Goal: Transaction & Acquisition: Purchase product/service

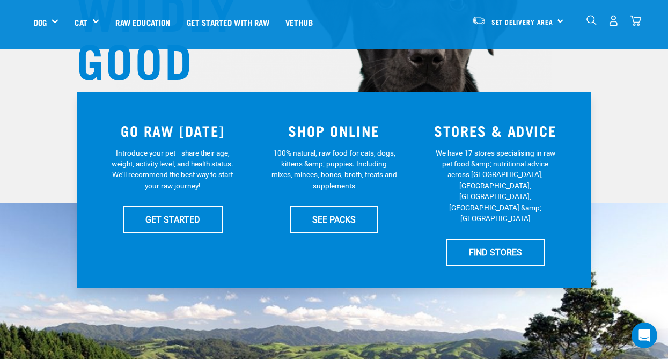
scroll to position [161, 0]
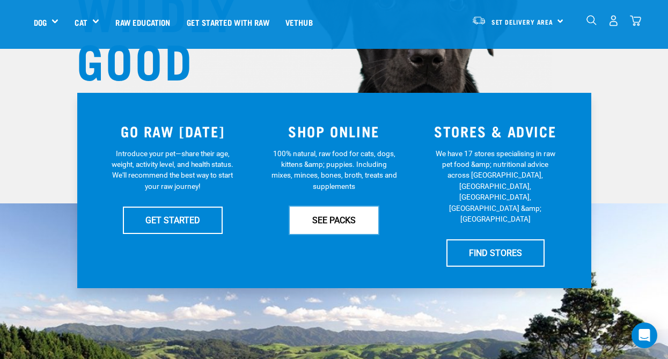
click at [337, 223] on link "SEE PACKS" at bounding box center [334, 219] width 88 height 27
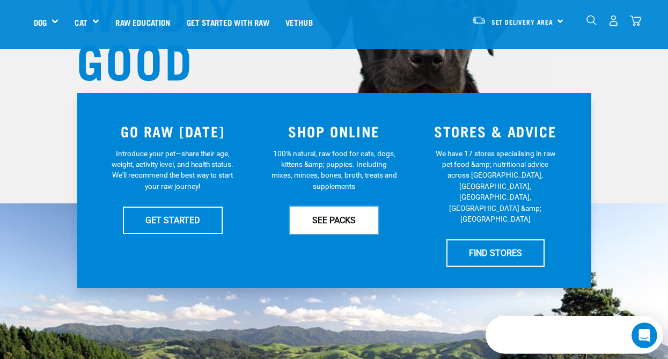
scroll to position [0, 0]
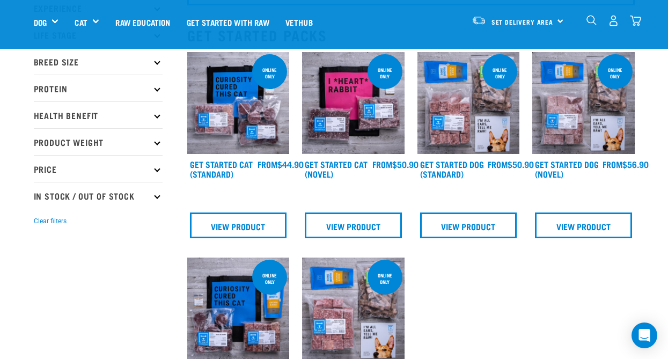
scroll to position [108, 0]
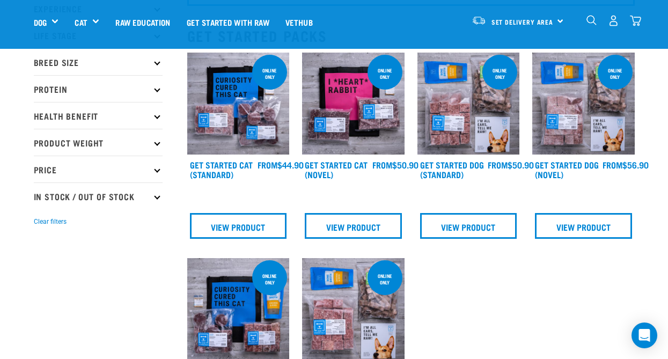
click at [463, 129] on img at bounding box center [468, 104] width 102 height 102
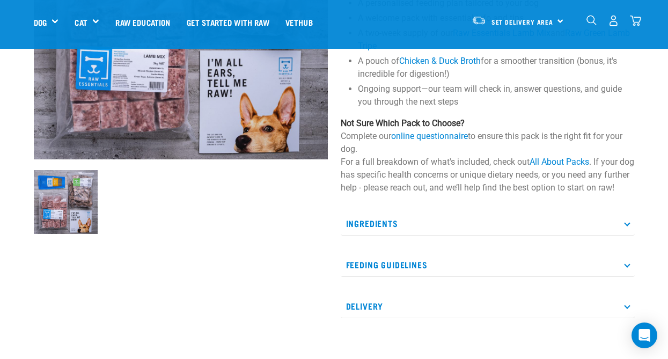
scroll to position [213, 0]
click at [628, 267] on icon at bounding box center [627, 264] width 6 height 6
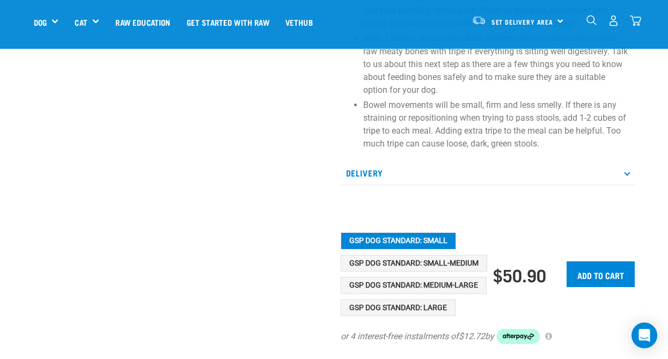
scroll to position [696, 0]
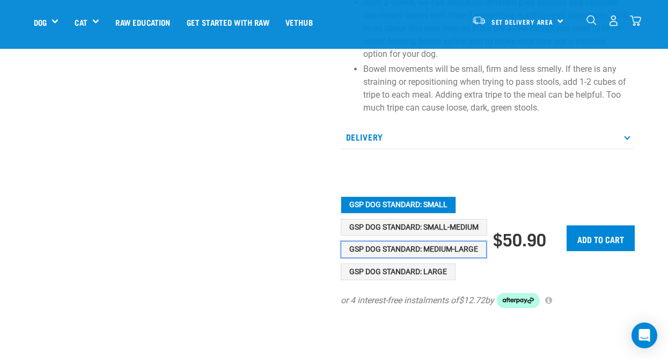
click at [447, 258] on button "GSP Dog Standard: Medium-Large" at bounding box center [414, 249] width 146 height 17
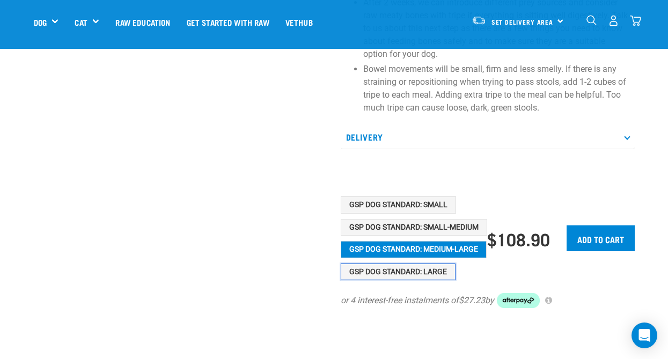
click at [444, 281] on button "GSP Dog Standard: Large" at bounding box center [398, 271] width 115 height 17
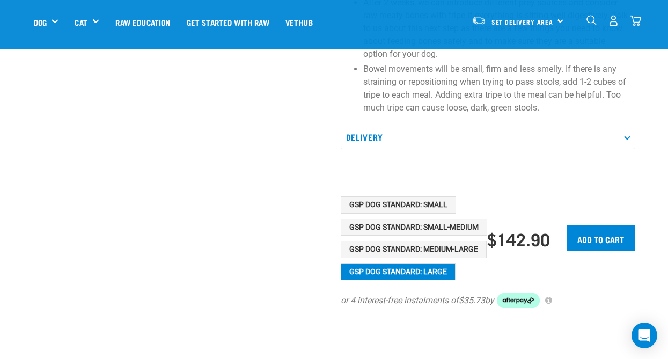
click at [625, 139] on icon at bounding box center [627, 137] width 6 height 6
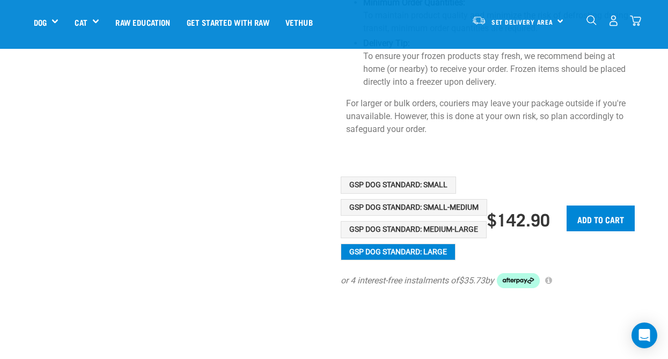
scroll to position [1178, 0]
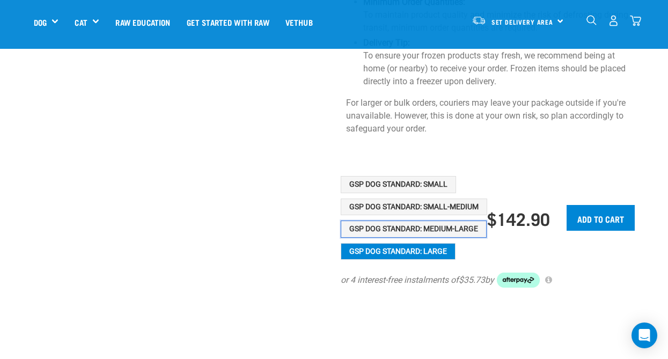
click at [408, 220] on button "GSP Dog Standard: Medium-Large" at bounding box center [414, 228] width 146 height 17
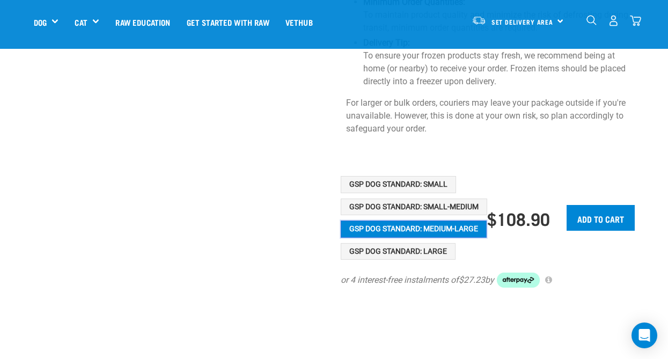
click at [371, 220] on button "GSP Dog Standard: Medium-Large" at bounding box center [414, 228] width 146 height 17
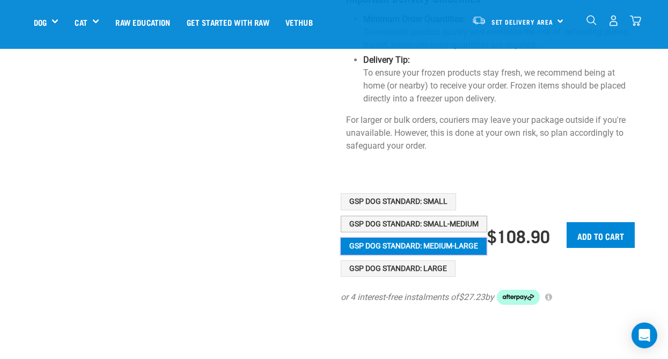
scroll to position [1161, 0]
click at [433, 237] on button "GSP Dog Standard: Medium-Large" at bounding box center [414, 245] width 146 height 17
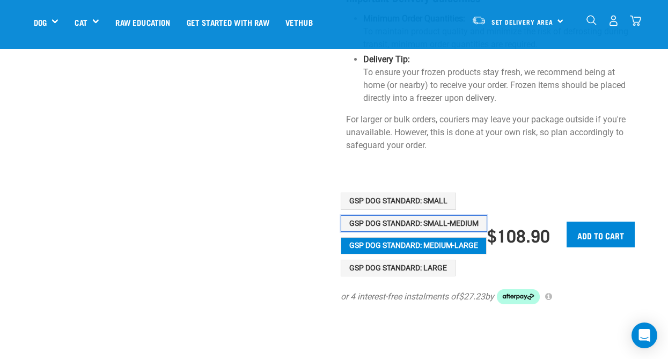
click at [430, 215] on button "GSP Dog Standard: Small-Medium" at bounding box center [414, 223] width 146 height 17
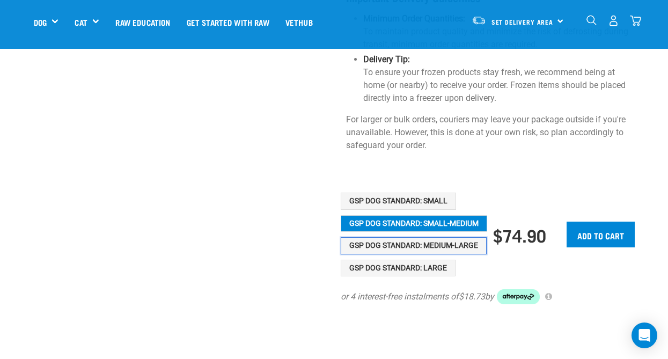
click at [430, 237] on button "GSP Dog Standard: Medium-Large" at bounding box center [414, 245] width 146 height 17
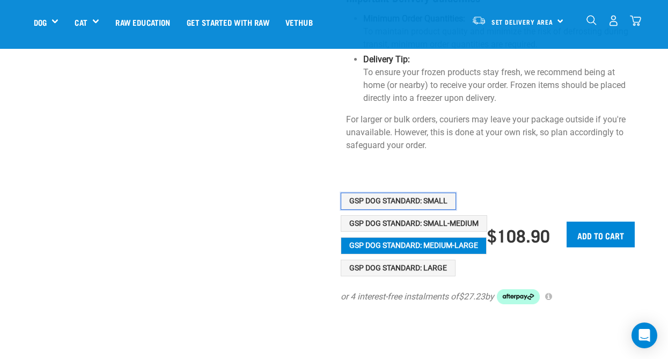
click at [417, 193] on button "GSP Dog Standard: Small" at bounding box center [398, 201] width 115 height 17
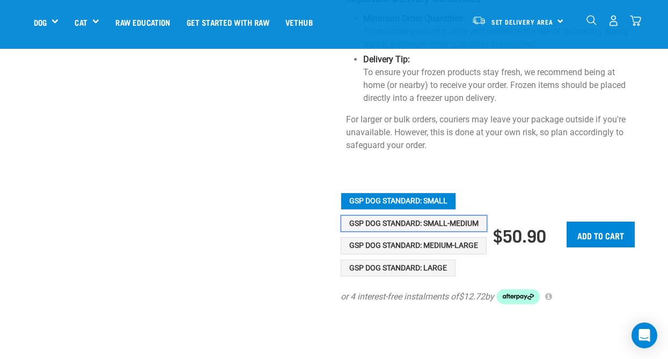
click at [422, 215] on button "GSP Dog Standard: Small-Medium" at bounding box center [414, 223] width 146 height 17
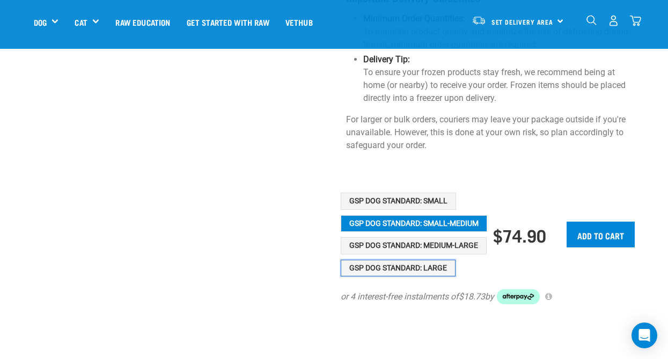
click at [431, 260] on button "GSP Dog Standard: Large" at bounding box center [398, 268] width 115 height 17
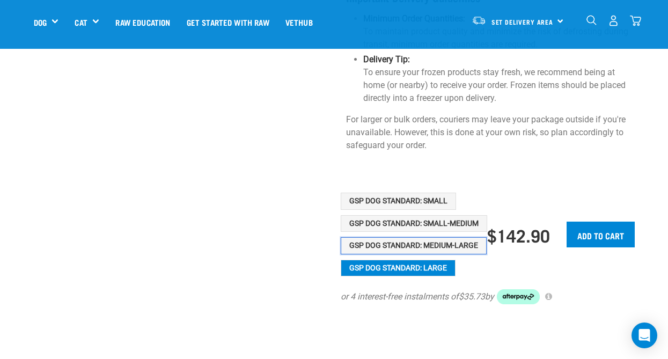
click at [426, 237] on button "GSP Dog Standard: Medium-Large" at bounding box center [414, 245] width 146 height 17
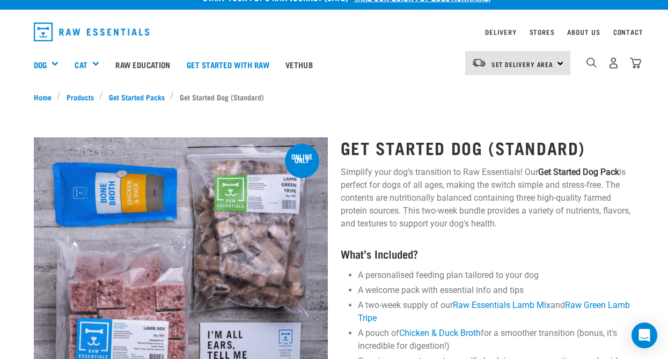
scroll to position [0, 0]
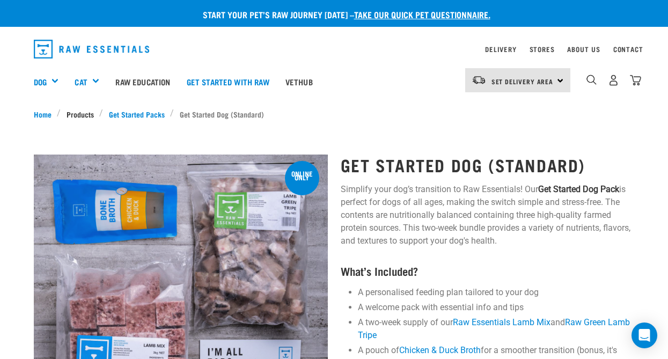
click at [82, 114] on link "Products" at bounding box center [80, 113] width 39 height 11
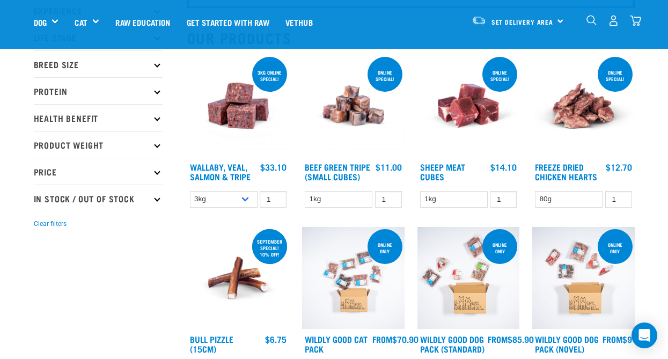
scroll to position [106, 0]
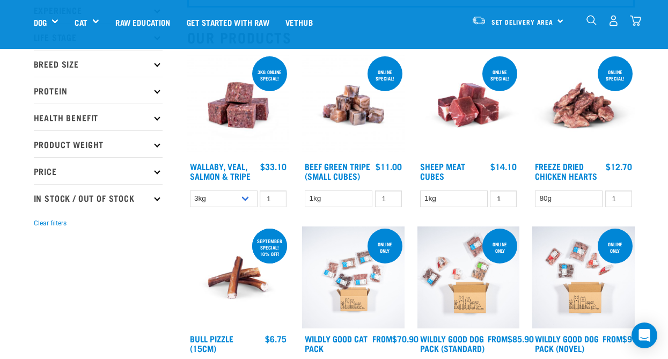
click at [559, 18] on div "Set Delivery Area [GEOGRAPHIC_DATA]" at bounding box center [517, 21] width 105 height 24
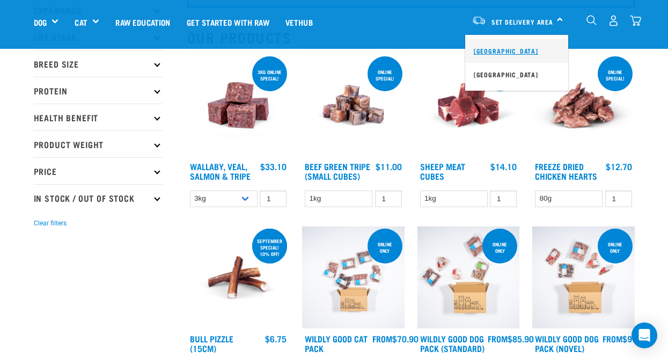
click at [518, 54] on link "[GEOGRAPHIC_DATA]" at bounding box center [516, 51] width 103 height 24
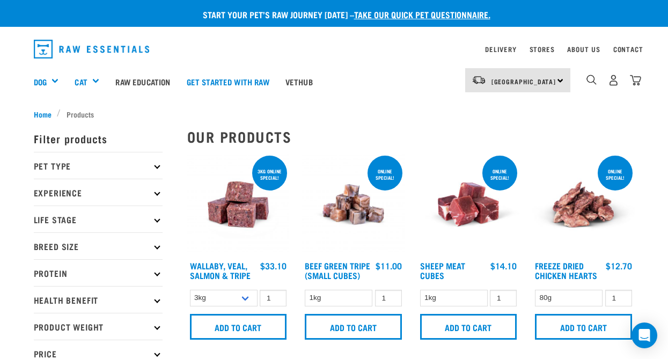
scroll to position [174, 0]
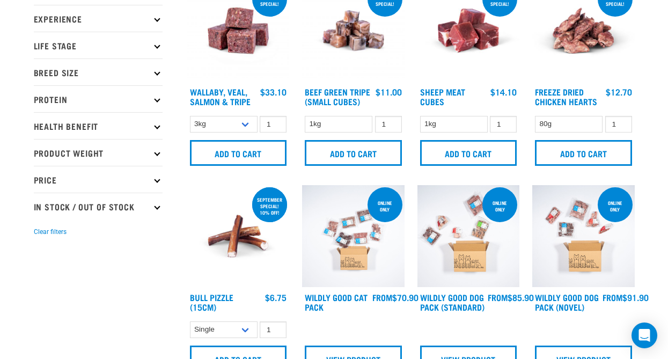
click at [154, 183] on p "Price" at bounding box center [98, 179] width 129 height 27
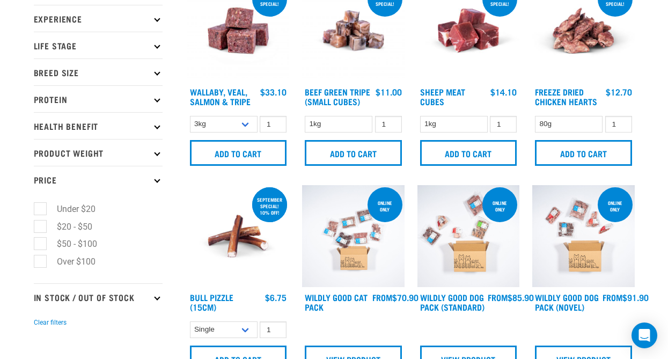
click at [154, 183] on p "Price" at bounding box center [98, 179] width 129 height 27
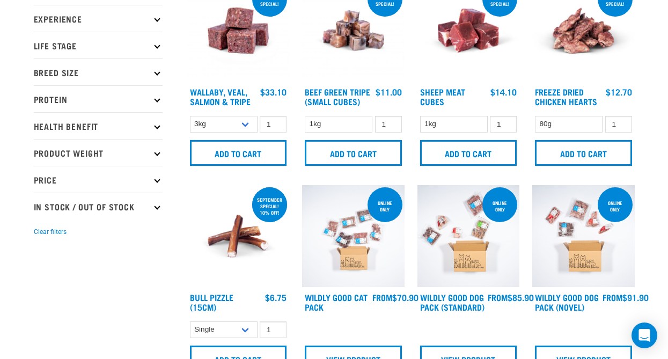
click at [157, 154] on icon at bounding box center [157, 153] width 6 height 6
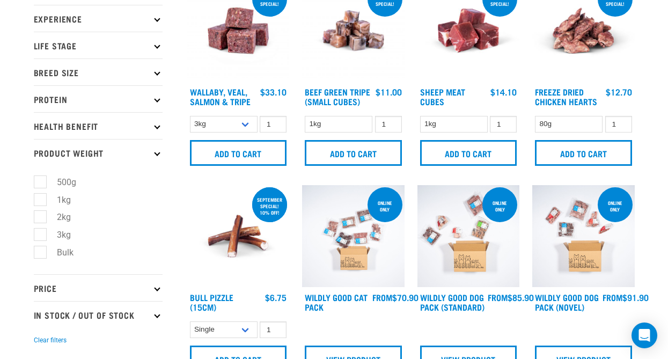
click at [40, 253] on label "Bulk" at bounding box center [59, 252] width 38 height 13
click at [40, 253] on input "Bulk" at bounding box center [37, 250] width 7 height 7
checkbox input "true"
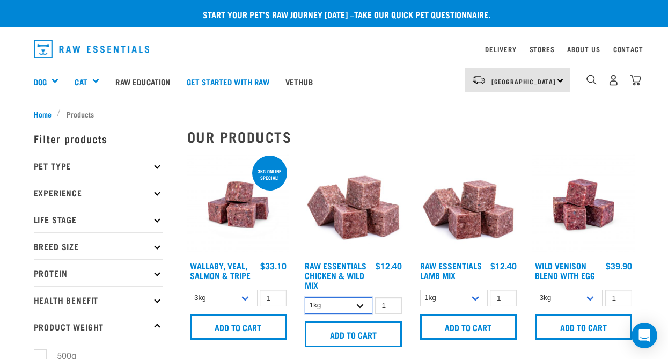
click at [360, 304] on select "1kg 3kg Bulk (10kg)" at bounding box center [339, 305] width 68 height 17
click at [305, 297] on select "1kg 3kg Bulk (10kg)" at bounding box center [339, 305] width 68 height 17
click at [245, 299] on select "3kg 1kg Bulk (18kg)" at bounding box center [224, 298] width 68 height 17
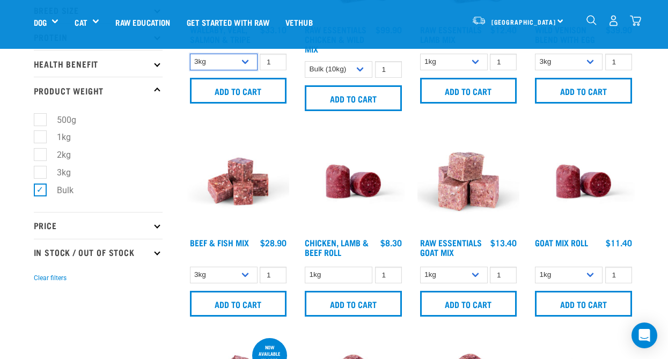
scroll to position [160, 0]
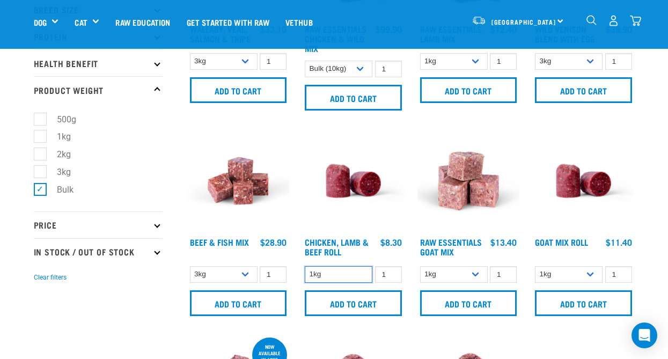
click at [346, 277] on select "1kg" at bounding box center [339, 274] width 68 height 17
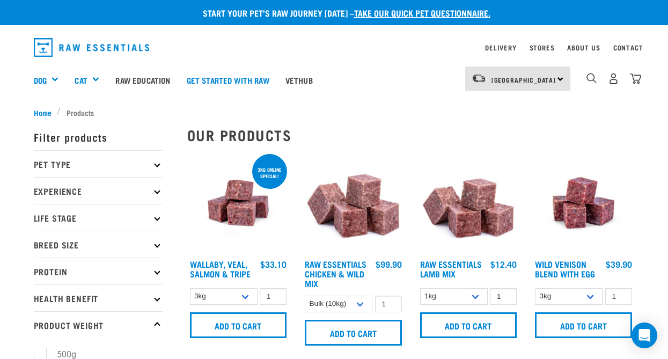
scroll to position [1, 0]
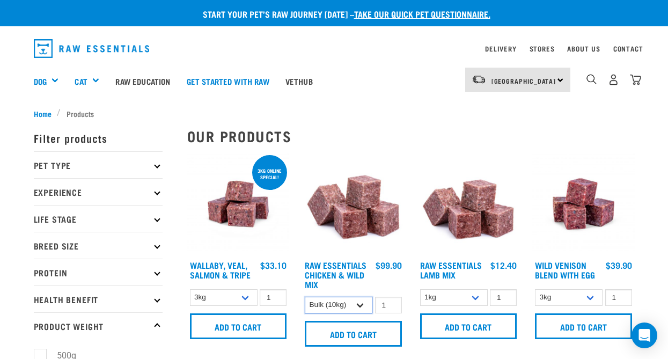
click at [361, 306] on select "1kg 3kg Bulk (10kg)" at bounding box center [339, 305] width 68 height 17
select select "708"
click at [305, 297] on select "1kg 3kg Bulk (10kg)" at bounding box center [339, 305] width 68 height 17
click at [246, 297] on select "3kg 1kg Bulk (18kg)" at bounding box center [224, 297] width 68 height 17
select select "34492"
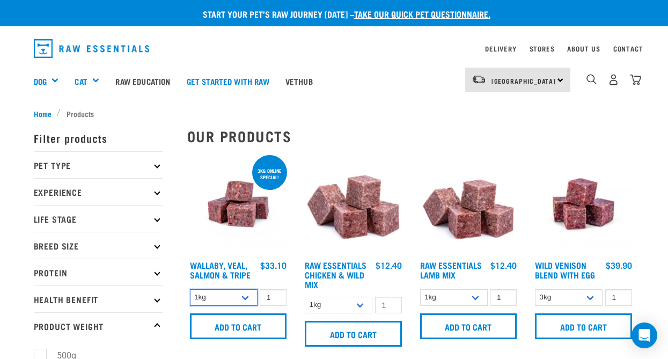
click at [190, 289] on select "3kg 1kg Bulk (18kg)" at bounding box center [224, 297] width 68 height 17
click at [589, 297] on select "3kg Bulk (10kg)" at bounding box center [569, 297] width 68 height 17
click at [535, 289] on select "3kg Bulk (10kg)" at bounding box center [569, 297] width 68 height 17
click at [590, 297] on select "3kg Bulk (10kg)" at bounding box center [569, 297] width 68 height 17
select select "34496"
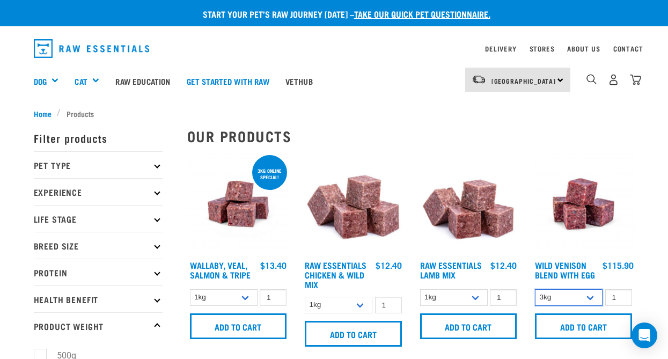
click at [535, 289] on select "3kg Bulk (10kg)" at bounding box center [569, 297] width 68 height 17
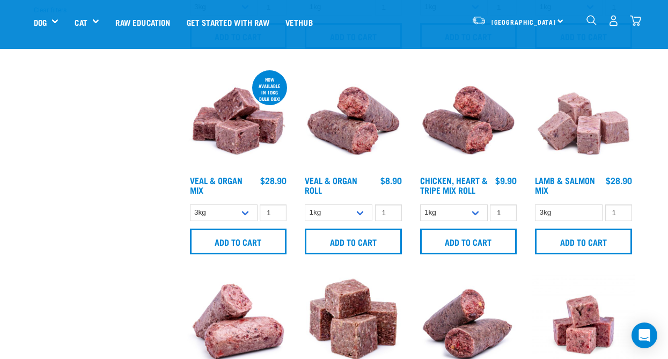
scroll to position [428, 0]
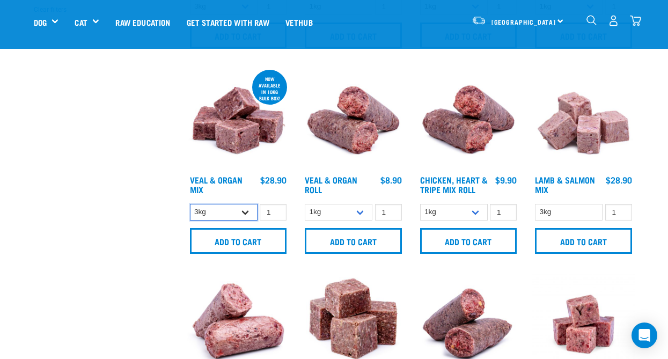
click at [242, 211] on select "3kg Bulk (10kg)" at bounding box center [224, 212] width 68 height 17
select select "951"
click at [190, 204] on select "3kg Bulk (10kg)" at bounding box center [224, 212] width 68 height 17
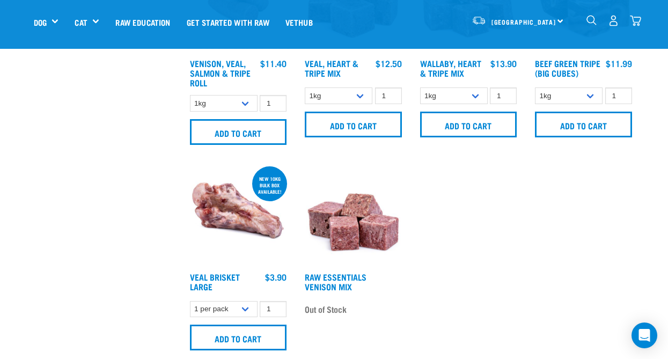
scroll to position [963, 0]
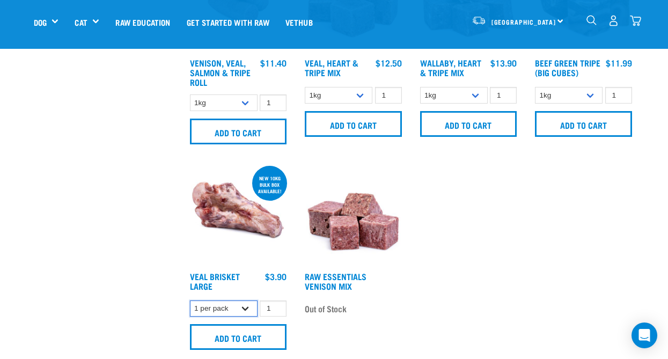
click at [245, 307] on select "1 per pack Bulk (10kg)" at bounding box center [224, 308] width 68 height 17
click at [190, 300] on select "1 per pack Bulk (10kg)" at bounding box center [224, 308] width 68 height 17
click at [244, 304] on select "1 per pack Bulk (10kg)" at bounding box center [224, 308] width 68 height 17
select select "938"
click at [190, 300] on select "1 per pack Bulk (10kg)" at bounding box center [224, 308] width 68 height 17
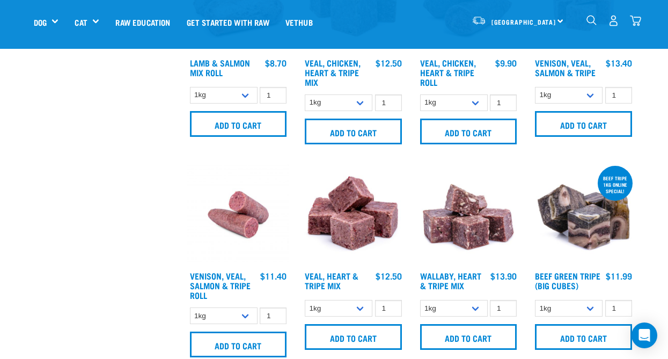
scroll to position [750, 0]
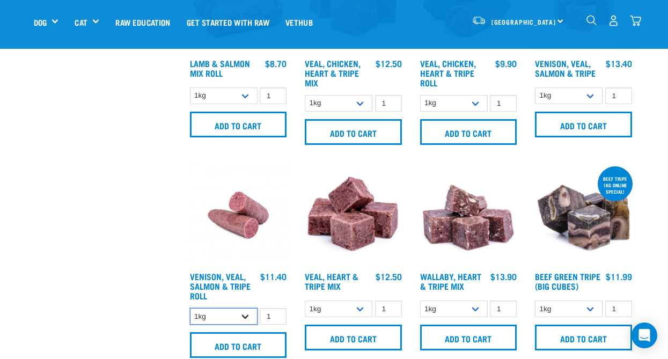
click at [245, 318] on select "1kg Bulk (10kg)" at bounding box center [224, 316] width 68 height 17
select select "336057"
click at [190, 308] on select "1kg Bulk (10kg)" at bounding box center [224, 316] width 68 height 17
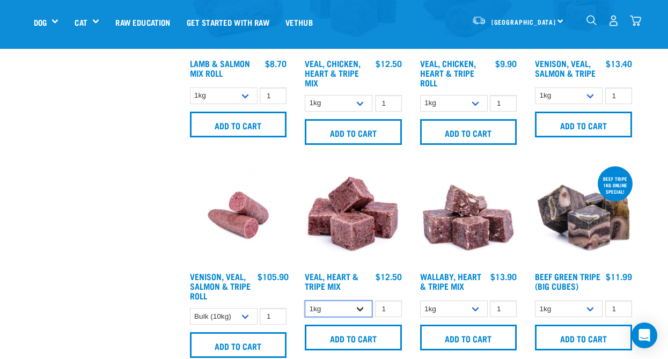
click at [359, 309] on select "1kg 3kg Bulk (10kg)" at bounding box center [339, 308] width 68 height 17
select select "14880"
click at [305, 300] on select "1kg 3kg Bulk (10kg)" at bounding box center [339, 308] width 68 height 17
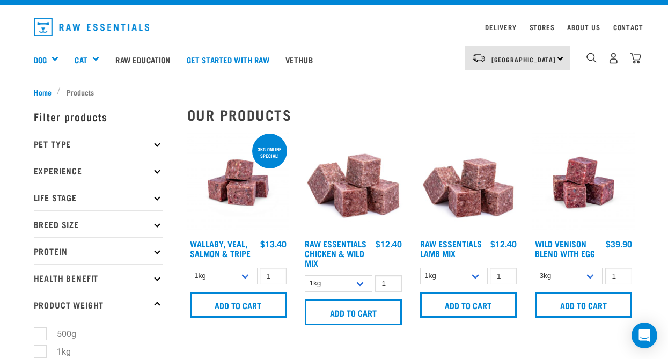
scroll to position [0, 0]
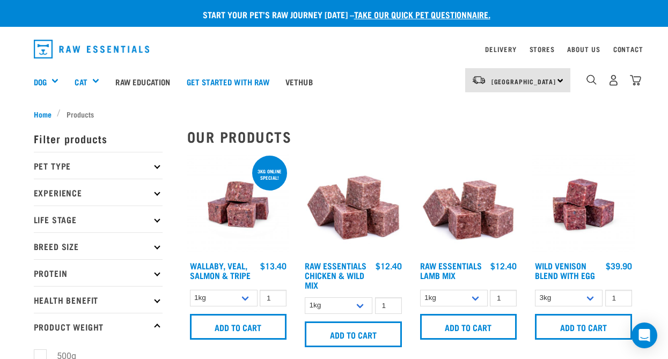
click at [157, 248] on icon at bounding box center [157, 246] width 6 height 6
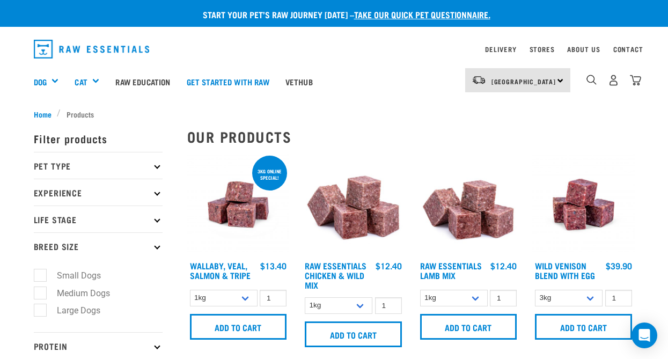
click at [40, 294] on label "Medium Dogs" at bounding box center [77, 292] width 75 height 13
click at [38, 294] on input "Medium Dogs" at bounding box center [37, 290] width 7 height 7
checkbox input "true"
click at [159, 166] on icon at bounding box center [157, 166] width 6 height 6
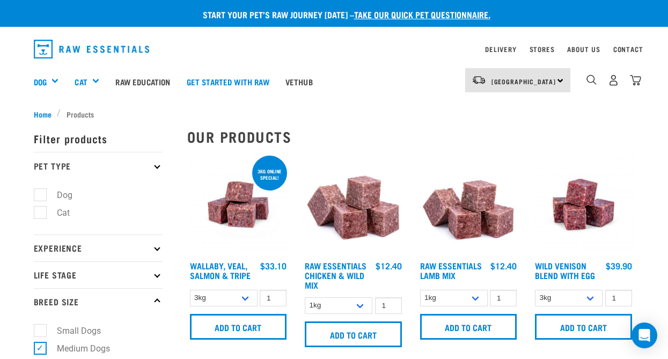
click at [40, 197] on label "Dog" at bounding box center [58, 194] width 37 height 13
click at [39, 196] on input "Dog" at bounding box center [37, 192] width 7 height 7
checkbox input "true"
click at [157, 275] on icon at bounding box center [157, 275] width 6 height 6
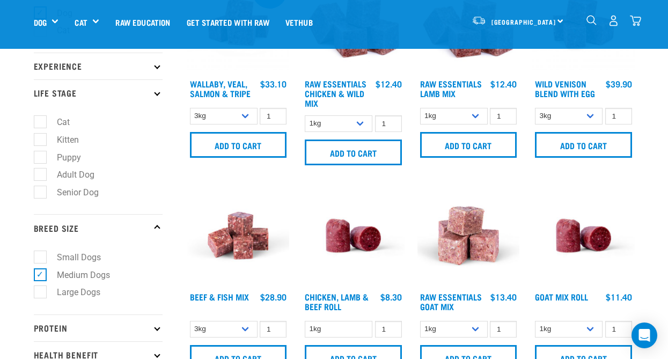
scroll to position [106, 0]
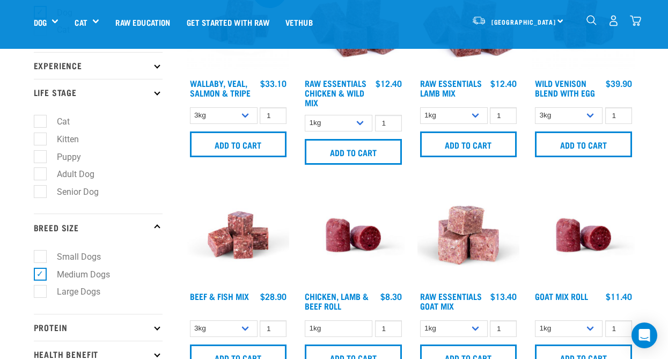
click at [42, 190] on label "Senior Dog" at bounding box center [71, 191] width 63 height 13
click at [41, 190] on input "Senior Dog" at bounding box center [37, 190] width 7 height 7
checkbox input "true"
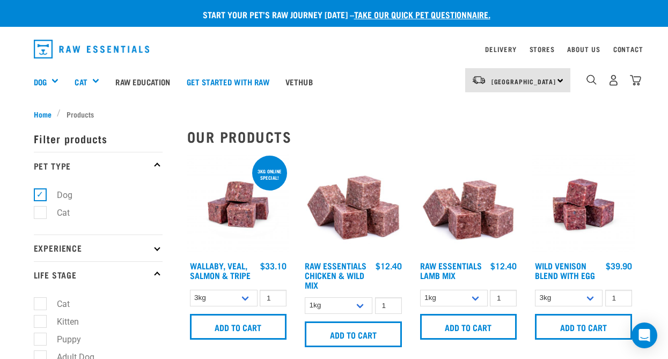
click at [155, 249] on icon at bounding box center [157, 248] width 6 height 6
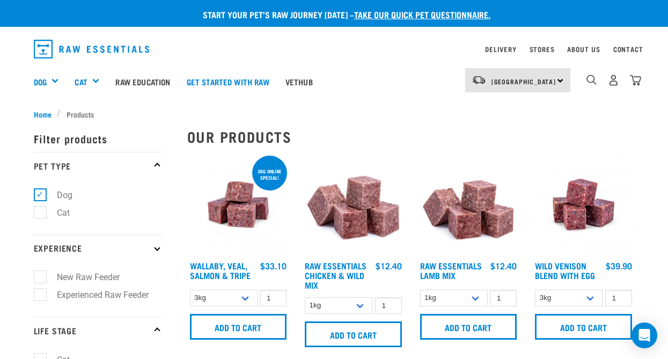
click at [80, 293] on label "Experienced Raw Feeder" at bounding box center [96, 294] width 113 height 13
click at [41, 293] on input "Experienced Raw Feeder" at bounding box center [37, 292] width 7 height 7
checkbox input "true"
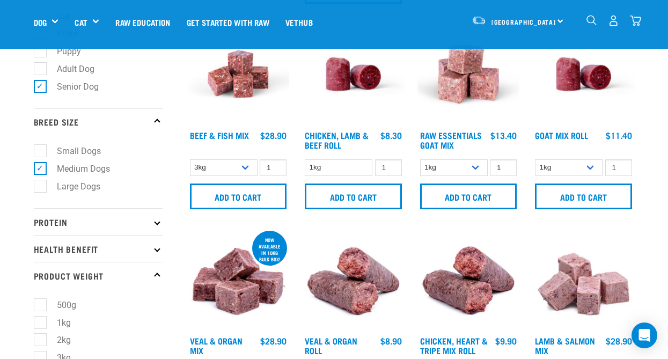
scroll to position [268, 0]
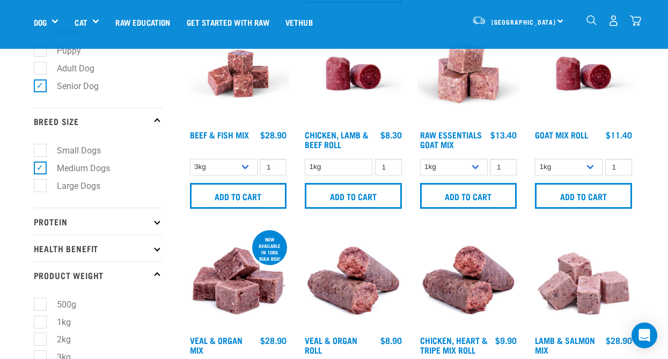
click at [156, 247] on icon at bounding box center [157, 248] width 6 height 6
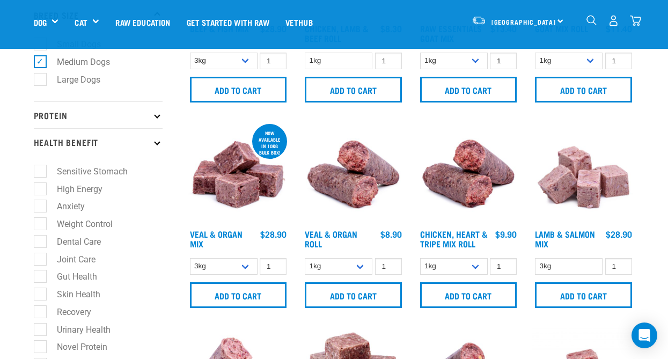
scroll to position [374, 0]
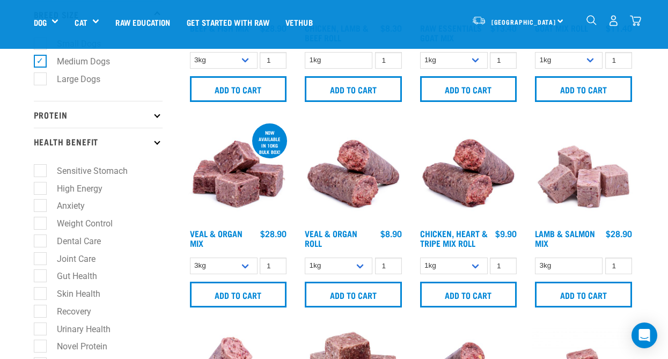
click at [40, 172] on label "Sensitive Stomach" at bounding box center [86, 170] width 92 height 13
click at [40, 172] on input "Sensitive Stomach" at bounding box center [37, 168] width 7 height 7
checkbox input "true"
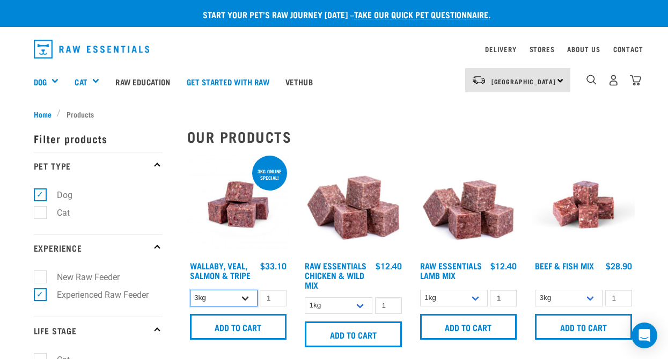
click at [246, 298] on select "3kg 1kg Bulk (18kg)" at bounding box center [224, 298] width 68 height 17
click at [190, 290] on select "3kg 1kg Bulk (18kg)" at bounding box center [224, 298] width 68 height 17
click at [244, 298] on select "3kg 1kg Bulk (18kg)" at bounding box center [224, 298] width 68 height 17
click at [190, 290] on select "3kg 1kg Bulk (18kg)" at bounding box center [224, 298] width 68 height 17
click at [244, 299] on select "3kg 1kg Bulk (18kg)" at bounding box center [224, 298] width 68 height 17
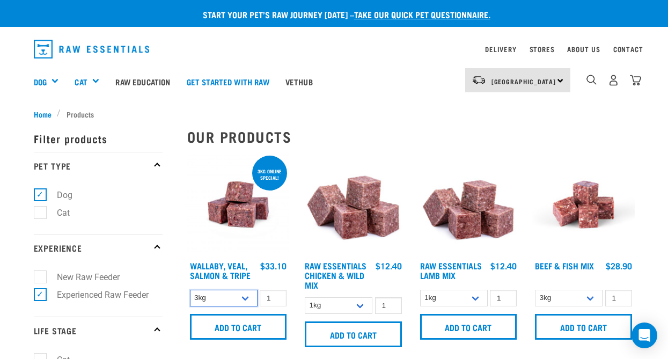
select select "278010"
click at [190, 290] on select "3kg 1kg Bulk (18kg)" at bounding box center [224, 298] width 68 height 17
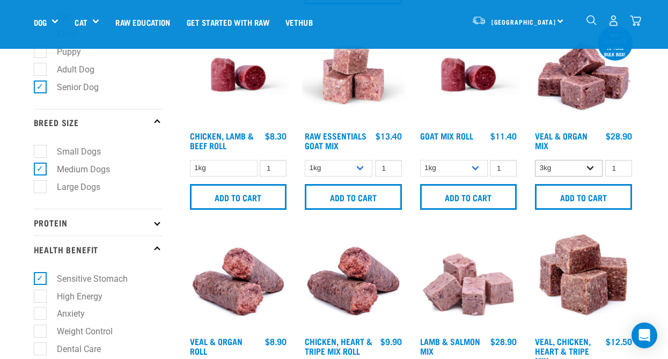
scroll to position [267, 0]
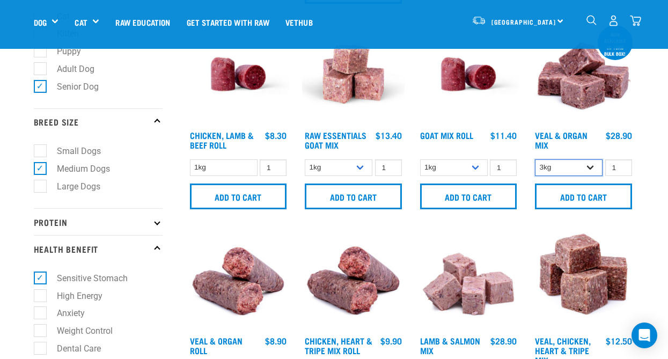
click at [589, 165] on select "3kg Bulk (10kg)" at bounding box center [569, 167] width 68 height 17
click at [587, 167] on select "3kg Bulk (10kg)" at bounding box center [569, 167] width 68 height 17
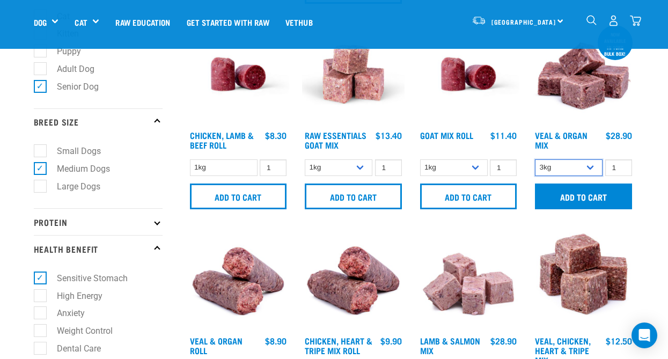
select select "951"
click at [535, 159] on select "3kg Bulk (10kg)" at bounding box center [569, 167] width 68 height 17
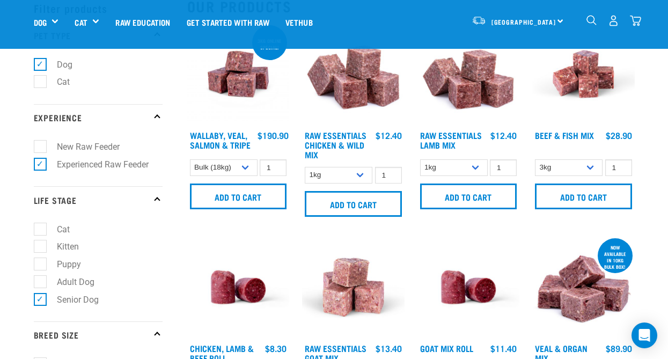
scroll to position [54, 0]
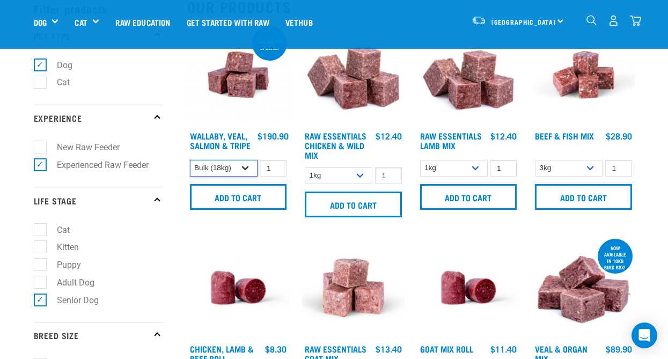
click at [247, 168] on select "3kg 1kg Bulk (18kg)" at bounding box center [224, 168] width 68 height 17
select select "45457"
click at [190, 160] on select "3kg 1kg Bulk (18kg)" at bounding box center [224, 168] width 68 height 17
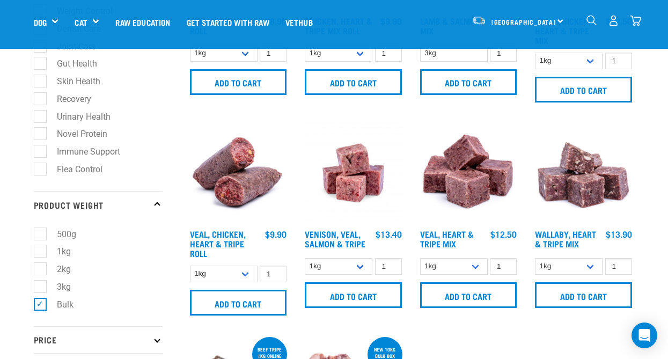
scroll to position [587, 0]
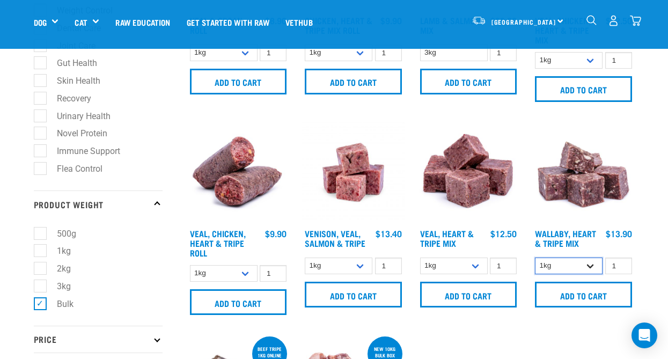
click at [589, 266] on select "1kg 3kg Bulk (10kg)" at bounding box center [569, 265] width 68 height 17
click at [535, 257] on select "1kg 3kg Bulk (10kg)" at bounding box center [569, 265] width 68 height 17
click at [586, 265] on select "1kg 3kg Bulk (10kg)" at bounding box center [569, 265] width 68 height 17
select select "953"
click at [535, 257] on select "1kg 3kg Bulk (10kg)" at bounding box center [569, 265] width 68 height 17
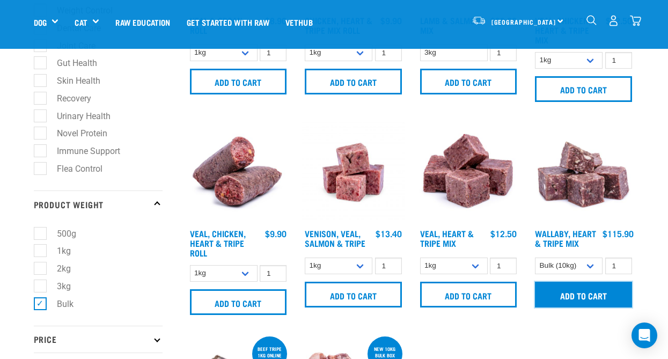
click at [574, 295] on input "Add to cart" at bounding box center [583, 295] width 97 height 26
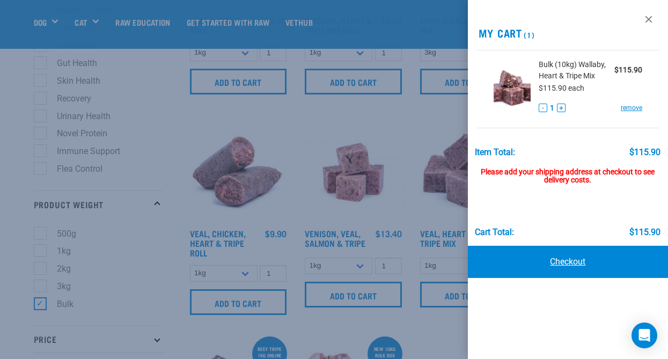
click at [575, 263] on link "Checkout" at bounding box center [568, 262] width 201 height 32
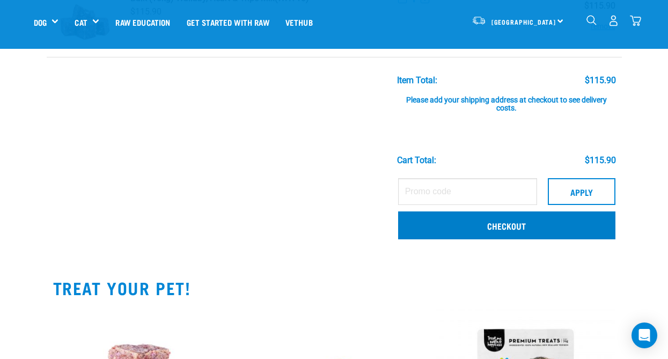
scroll to position [107, 0]
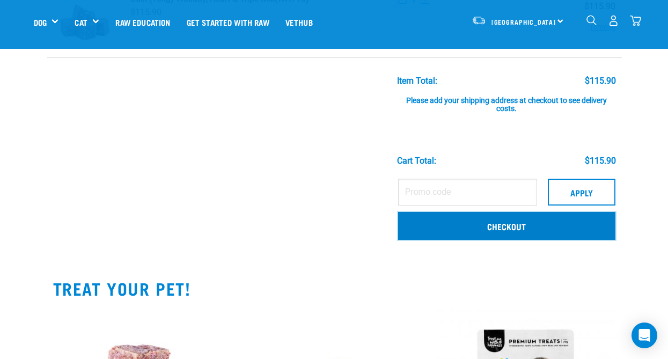
click at [499, 226] on link "Checkout" at bounding box center [506, 226] width 217 height 28
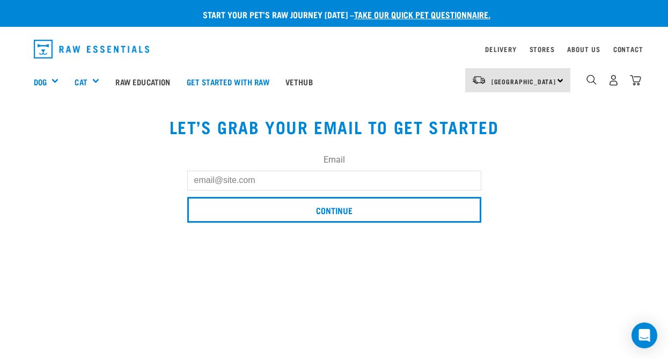
click at [362, 185] on input "Email" at bounding box center [334, 180] width 294 height 19
type input "[PERSON_NAME][EMAIL_ADDRESS][DOMAIN_NAME]"
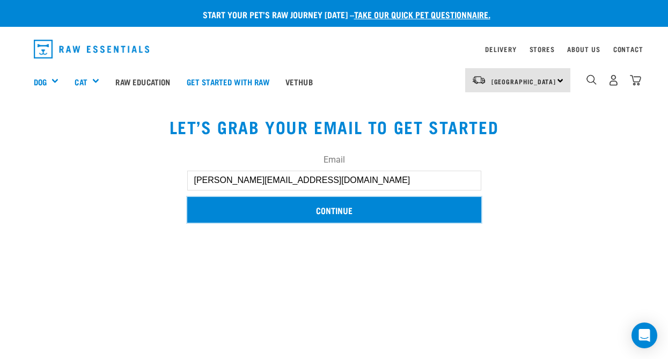
click at [330, 210] on input "Continue" at bounding box center [334, 210] width 294 height 26
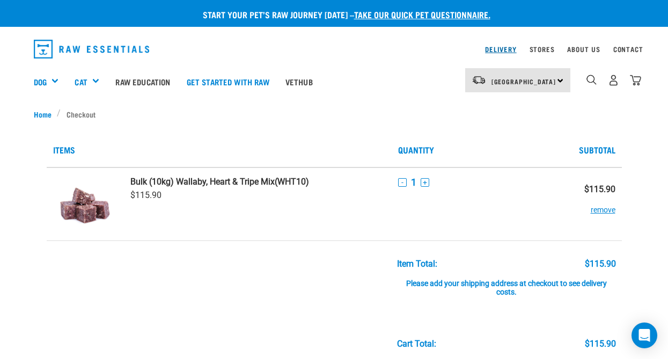
click at [505, 48] on link "Delivery" at bounding box center [500, 49] width 31 height 4
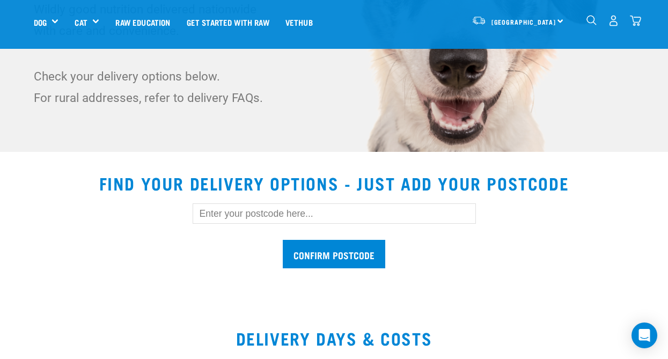
scroll to position [213, 0]
click at [323, 213] on input "text" at bounding box center [334, 213] width 283 height 20
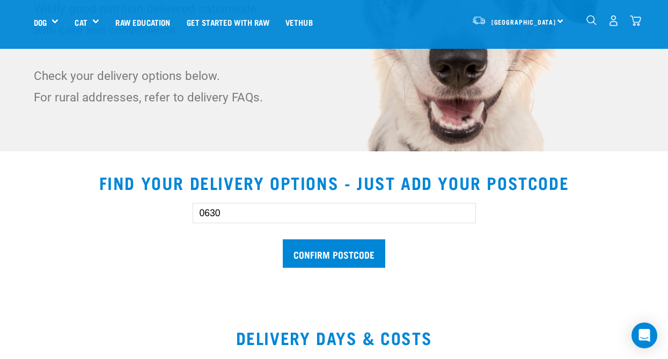
click at [283, 239] on input "Confirm postcode" at bounding box center [334, 253] width 102 height 28
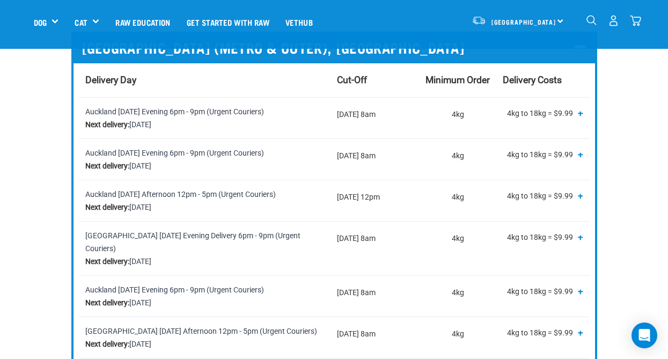
scroll to position [482, 0]
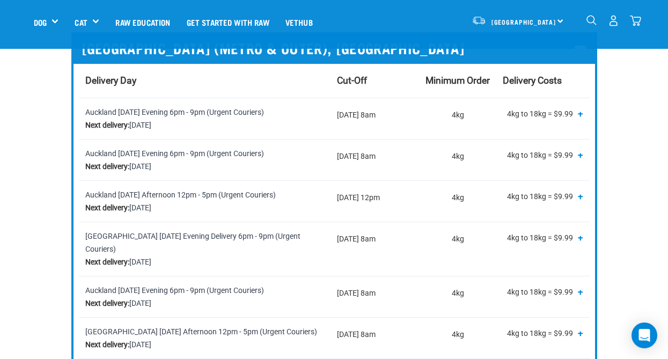
click at [580, 114] on span "+" at bounding box center [580, 113] width 5 height 11
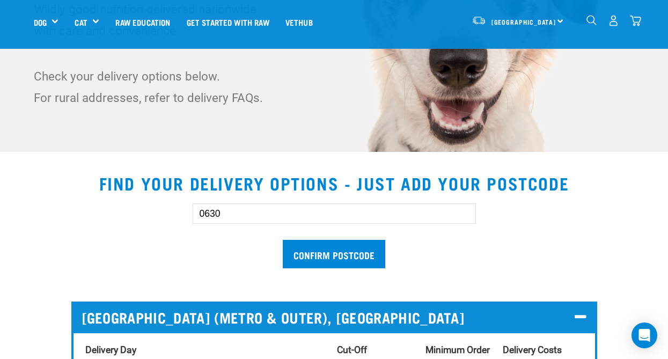
scroll to position [213, 0]
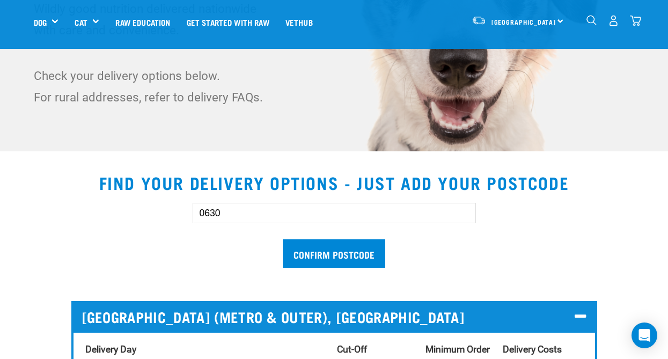
drag, startPoint x: 224, startPoint y: 215, endPoint x: 205, endPoint y: 213, distance: 18.3
click at [205, 213] on input "0630" at bounding box center [334, 213] width 283 height 20
type input "0173"
click at [283, 239] on input "Confirm postcode" at bounding box center [334, 253] width 102 height 28
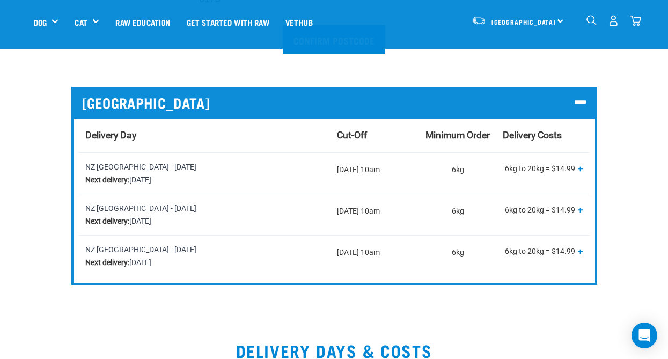
scroll to position [428, 0]
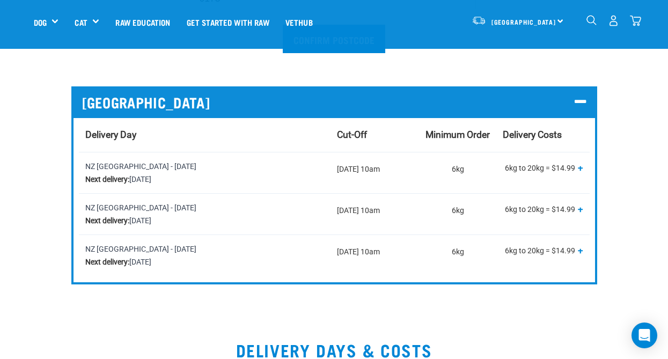
click at [580, 167] on span "+" at bounding box center [580, 167] width 5 height 11
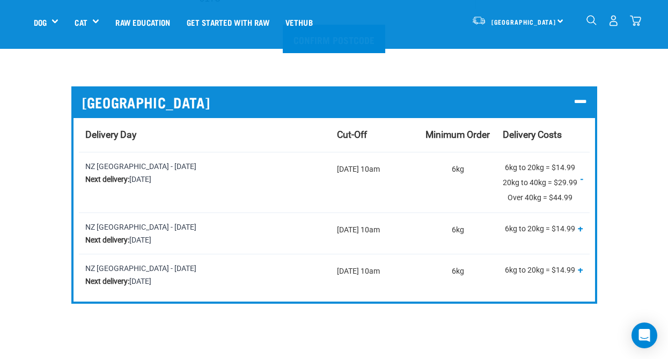
click at [24, 182] on section "Find your delivery options - just add your postcode 0173 Confirm postcode NORTH…" at bounding box center [334, 135] width 668 height 380
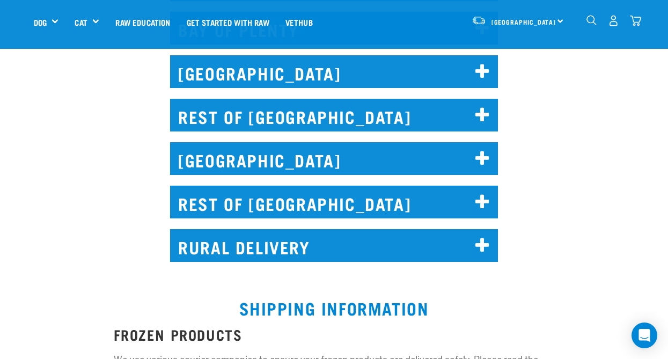
scroll to position [964, 0]
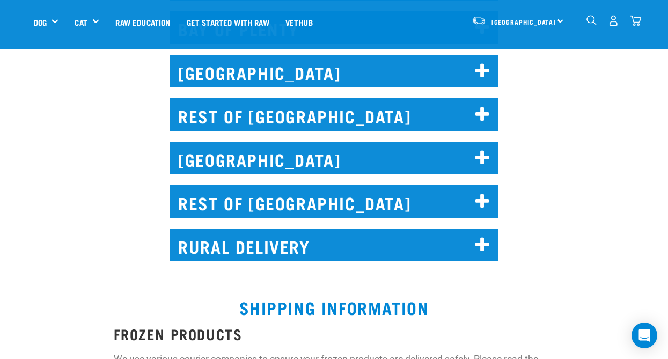
click at [478, 237] on icon at bounding box center [482, 245] width 14 height 17
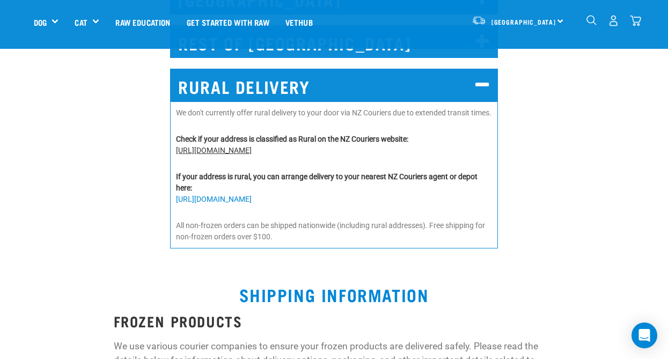
scroll to position [1125, 0]
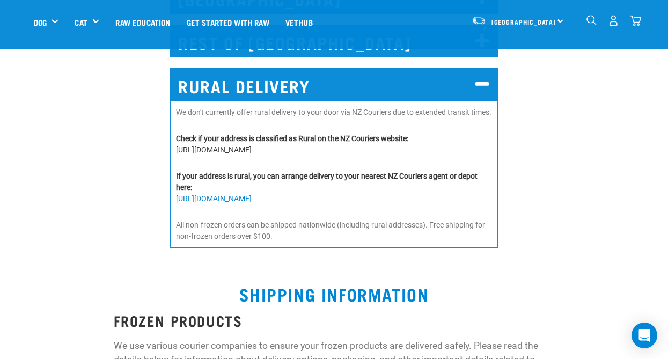
click at [252, 145] on link "[URL][DOMAIN_NAME]" at bounding box center [214, 149] width 76 height 9
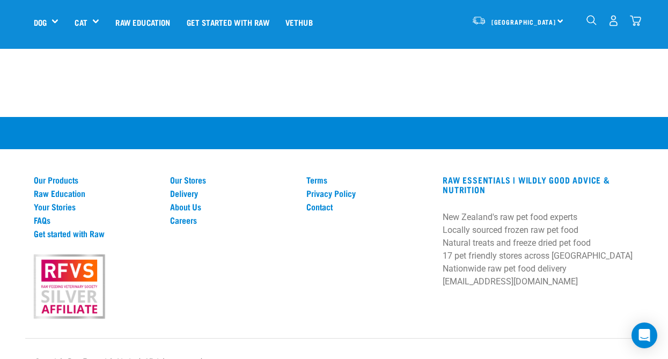
scroll to position [1897, 0]
